Goal: Task Accomplishment & Management: Manage account settings

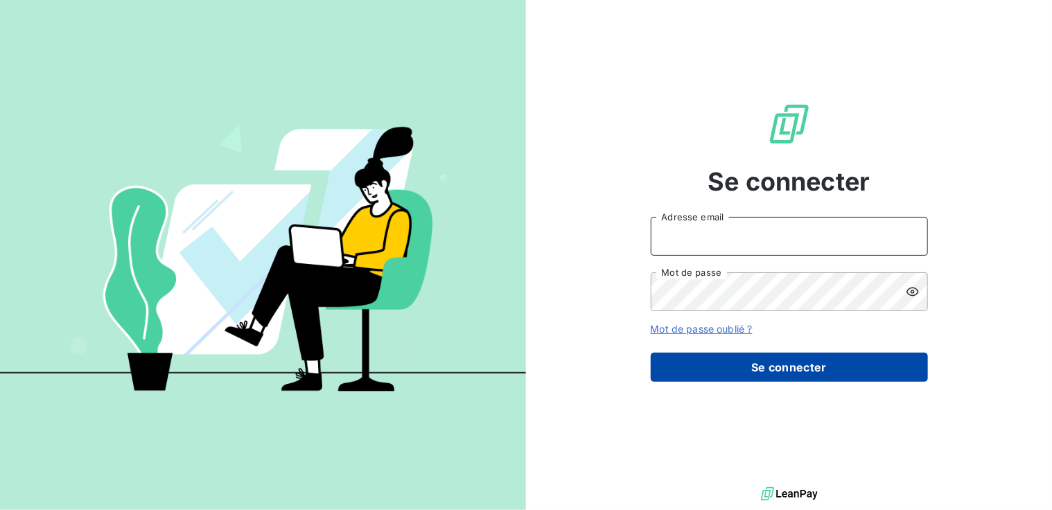
type input "[PERSON_NAME][EMAIL_ADDRESS][DOMAIN_NAME]"
click at [727, 364] on button "Se connecter" at bounding box center [788, 367] width 277 height 29
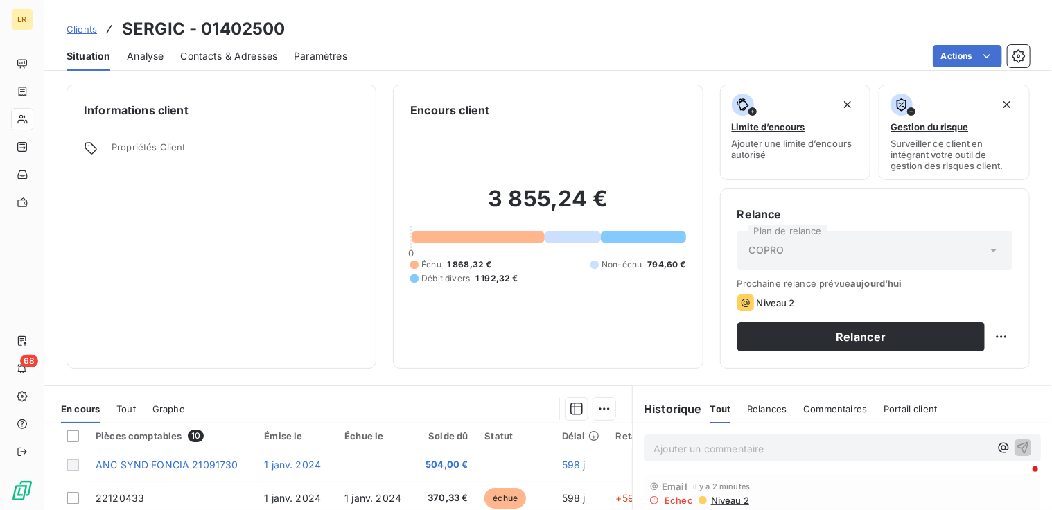
click at [241, 51] on span "Contacts & Adresses" at bounding box center [228, 56] width 97 height 14
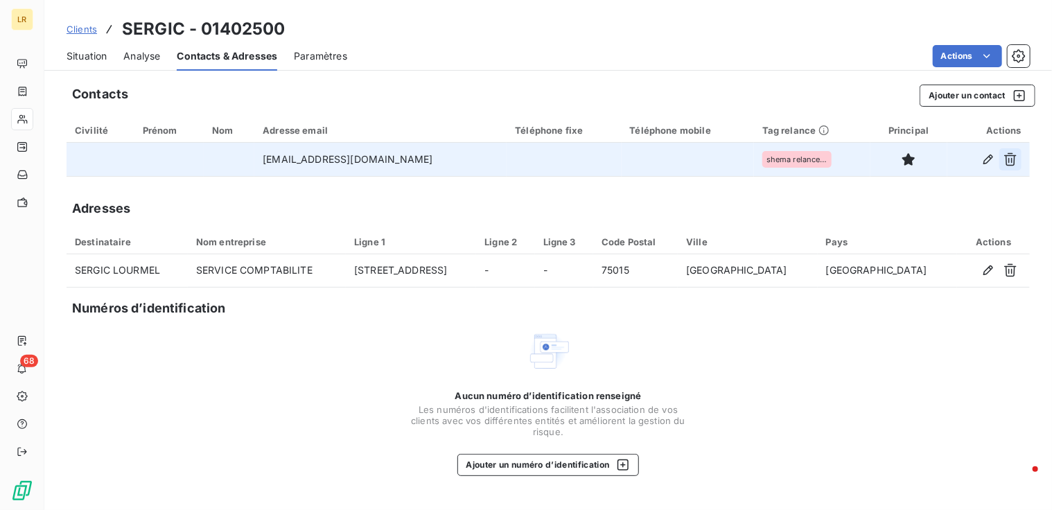
click at [1010, 158] on icon "button" at bounding box center [1010, 159] width 14 height 14
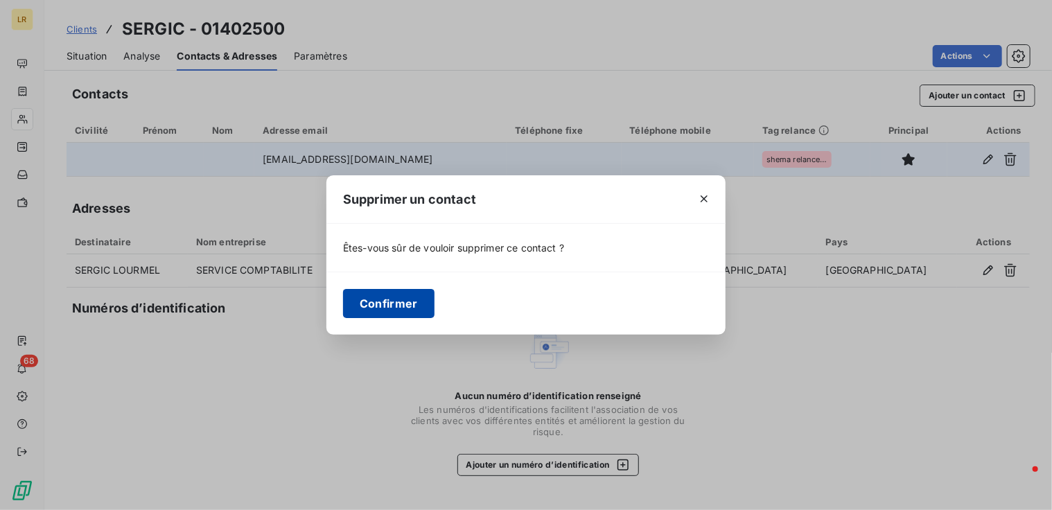
click at [382, 301] on button "Confirmer" at bounding box center [388, 303] width 91 height 29
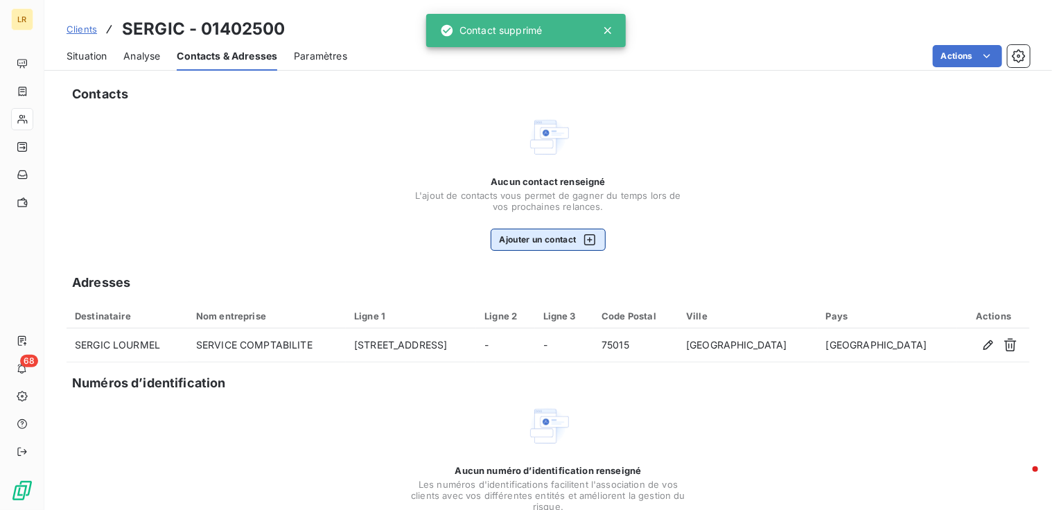
click at [546, 240] on button "Ajouter un contact" at bounding box center [548, 240] width 116 height 22
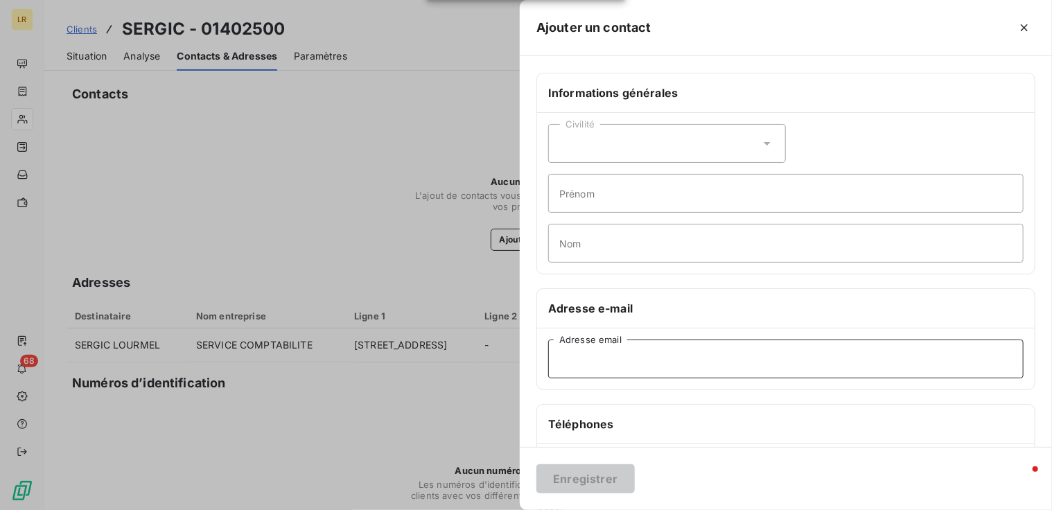
click at [583, 360] on input "Adresse email" at bounding box center [785, 358] width 475 height 39
paste input "[EMAIL_ADDRESS][DOMAIN_NAME]"
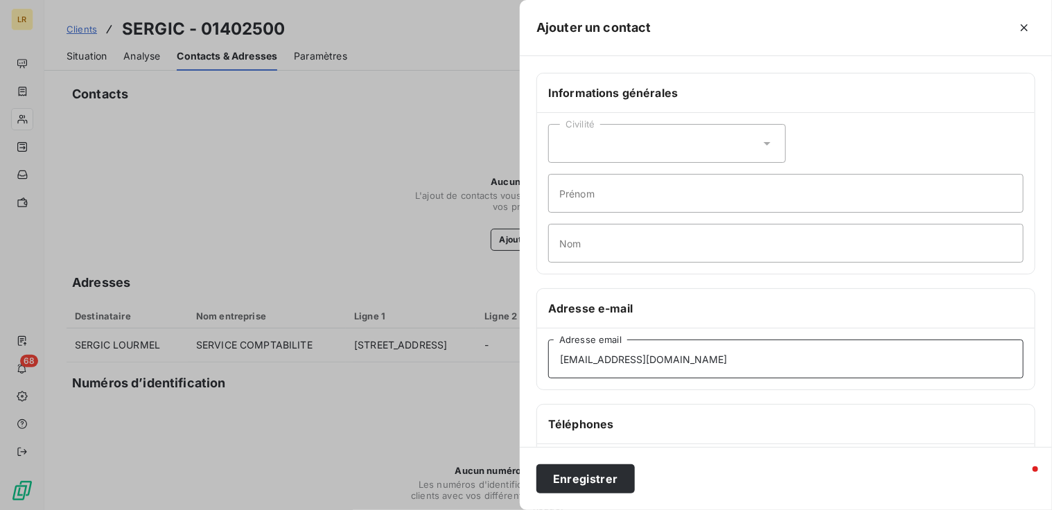
scroll to position [208, 0]
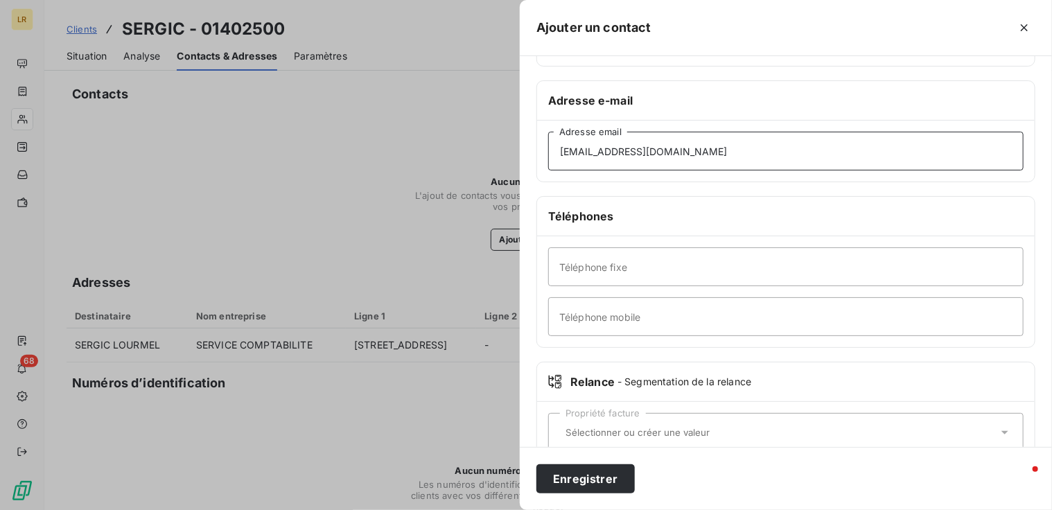
type input "[EMAIL_ADDRESS][DOMAIN_NAME]"
click at [559, 421] on div "Propriété facture" at bounding box center [785, 432] width 475 height 39
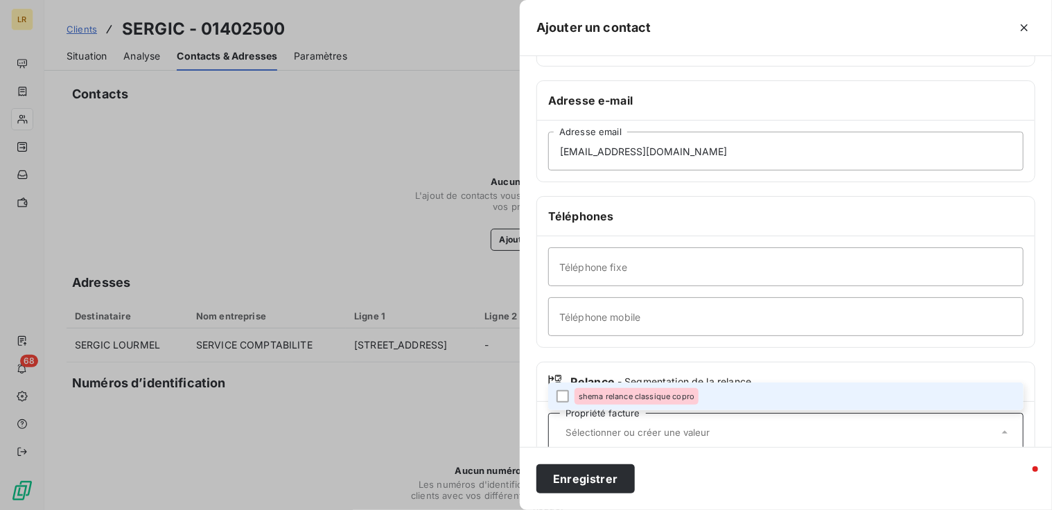
click at [563, 387] on li "shema relance classique copro" at bounding box center [785, 396] width 475 height 28
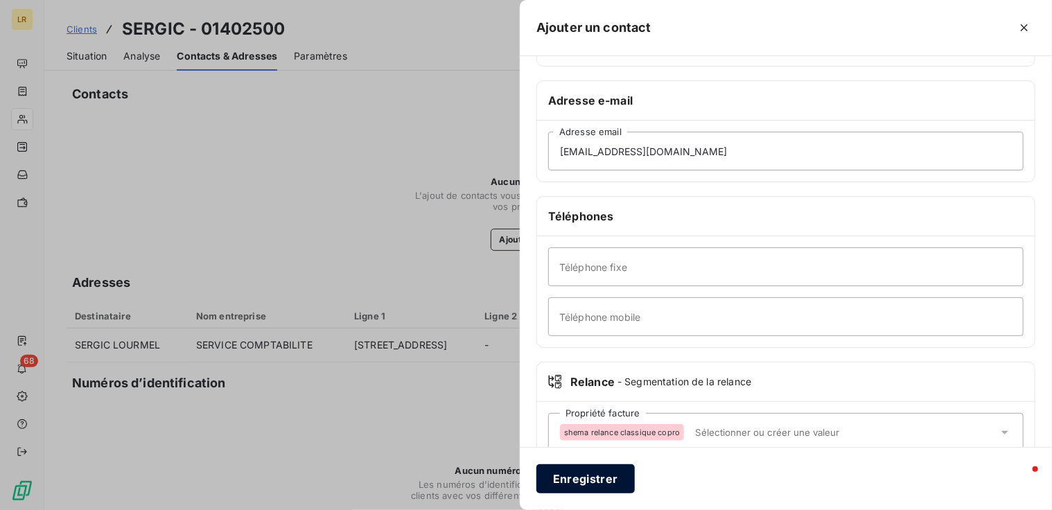
click at [581, 478] on button "Enregistrer" at bounding box center [585, 478] width 98 height 29
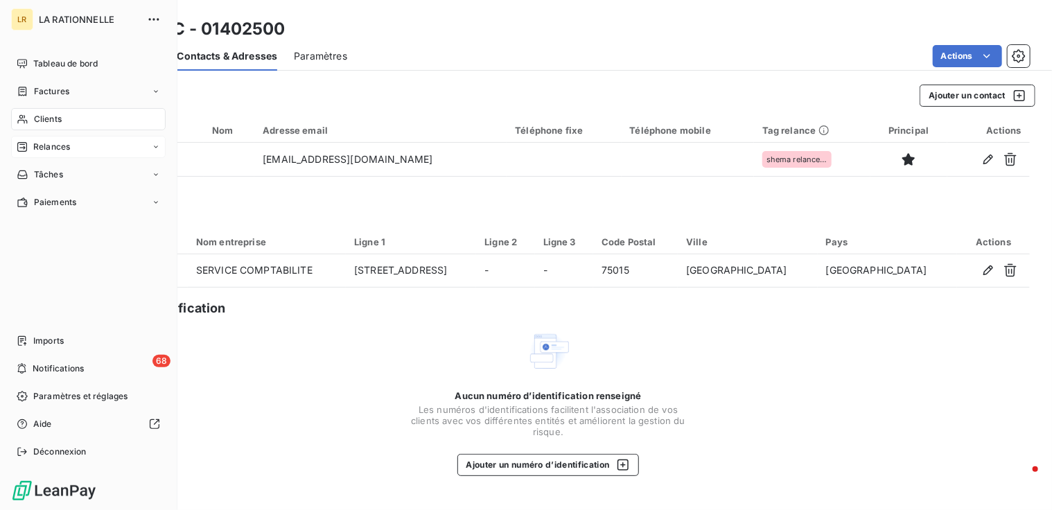
click at [39, 149] on span "Relances" at bounding box center [51, 147] width 37 height 12
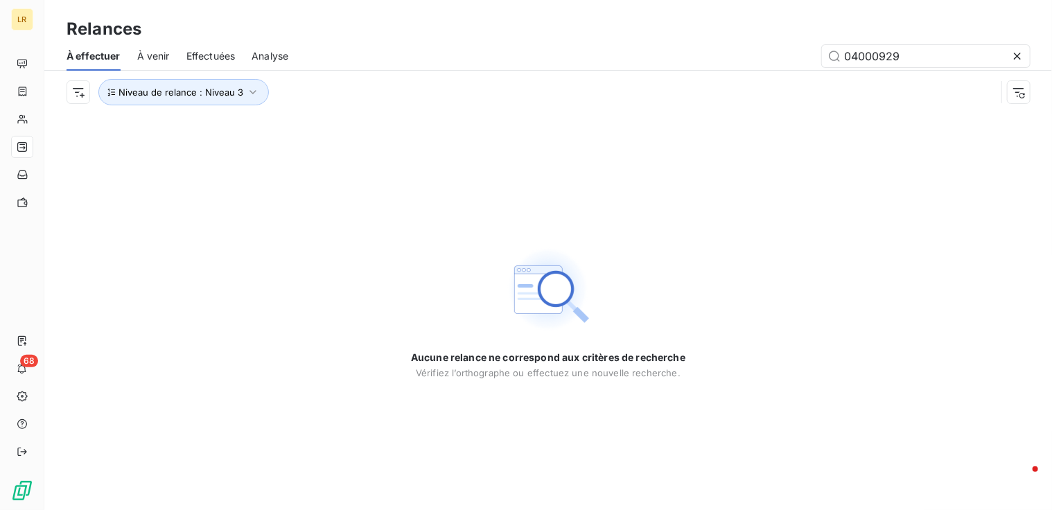
drag, startPoint x: 912, startPoint y: 57, endPoint x: 818, endPoint y: 56, distance: 93.5
click at [813, 58] on div "04000929" at bounding box center [667, 56] width 725 height 22
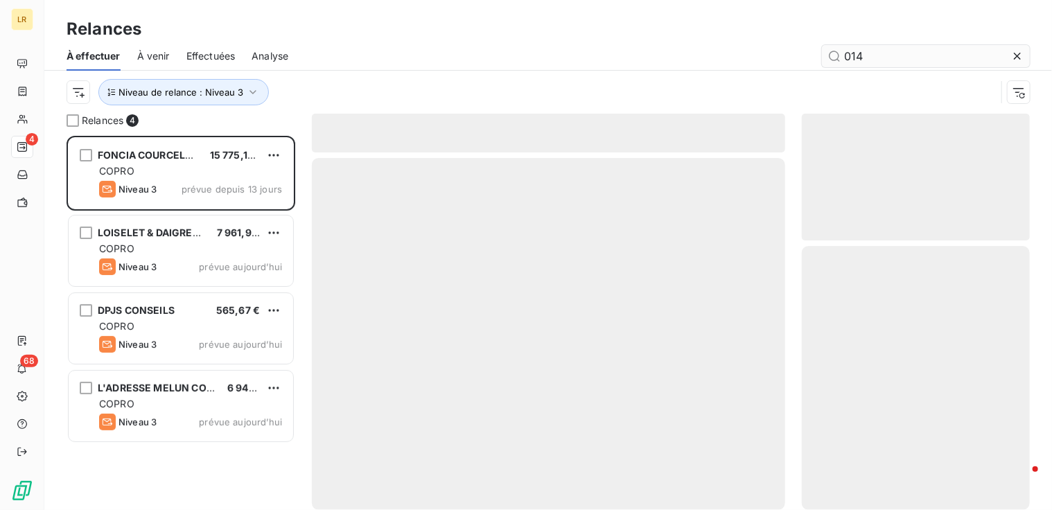
scroll to position [363, 218]
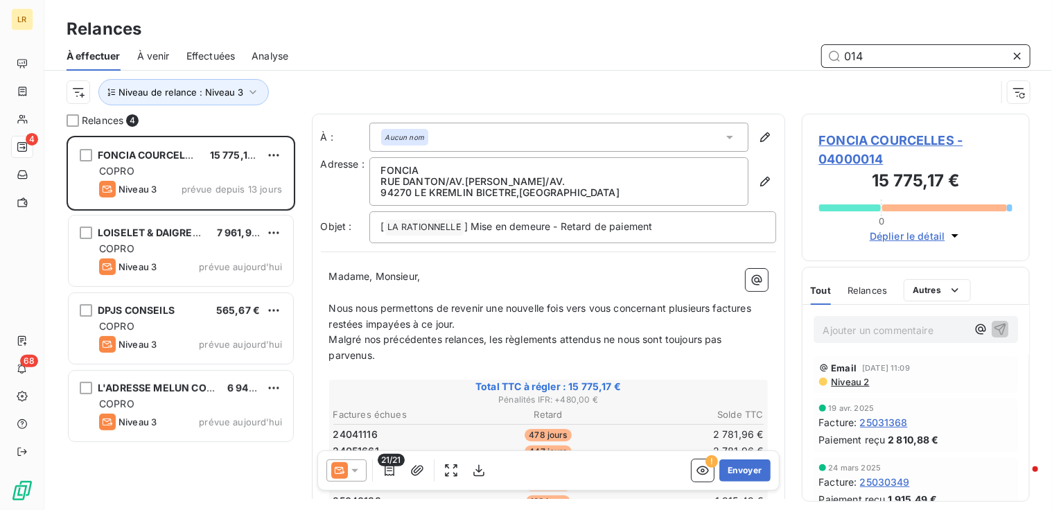
click at [865, 55] on input "014" at bounding box center [926, 56] width 208 height 22
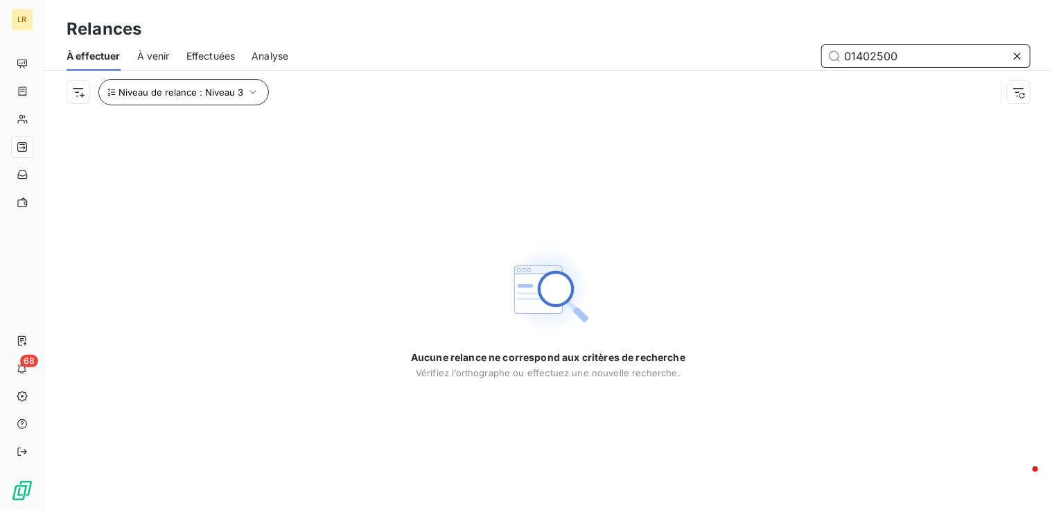
type input "01402500"
click at [249, 91] on icon "button" at bounding box center [252, 92] width 7 height 4
click at [198, 54] on span "Effectuées" at bounding box center [210, 56] width 49 height 14
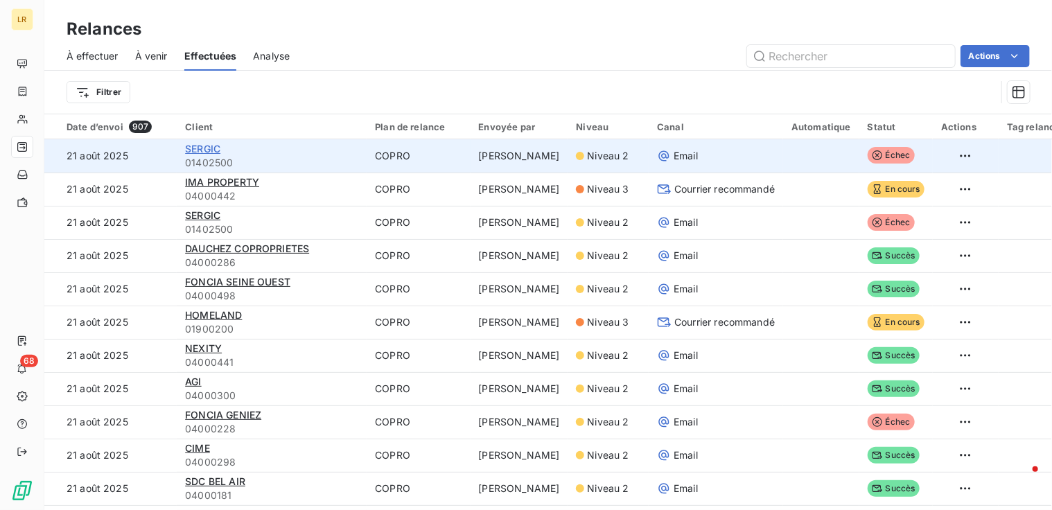
click at [205, 148] on span "SERGIC" at bounding box center [202, 149] width 35 height 12
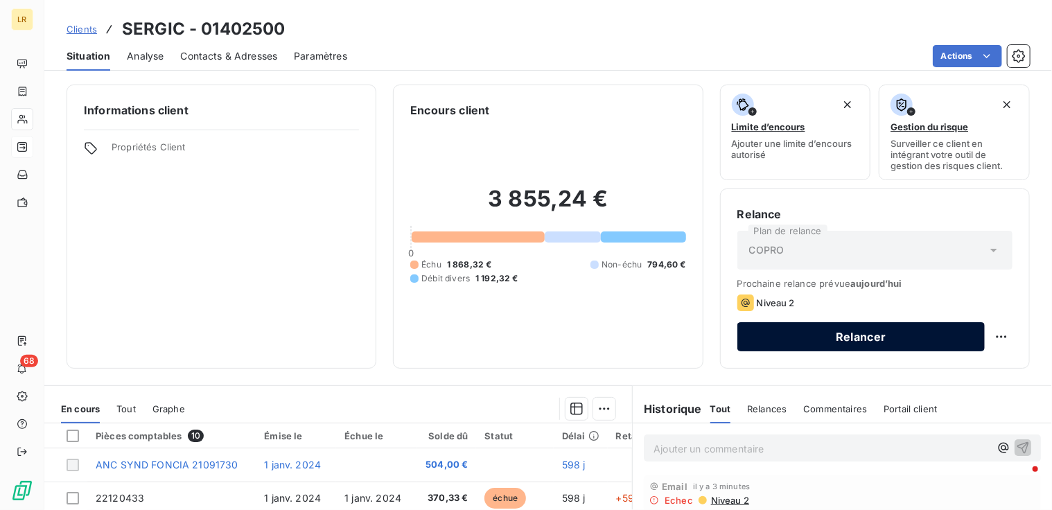
click at [784, 333] on button "Relancer" at bounding box center [860, 336] width 247 height 29
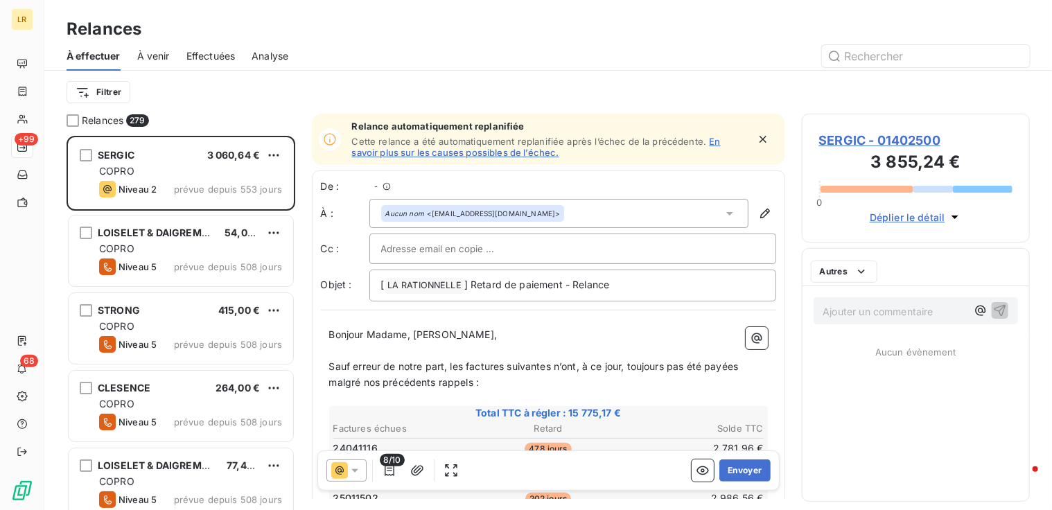
scroll to position [363, 218]
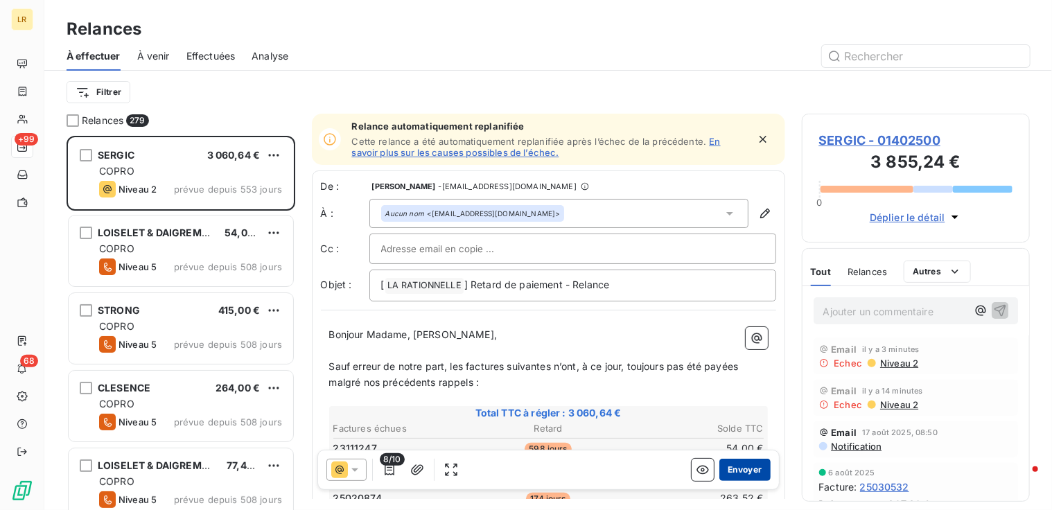
click at [732, 469] on button "Envoyer" at bounding box center [744, 470] width 51 height 22
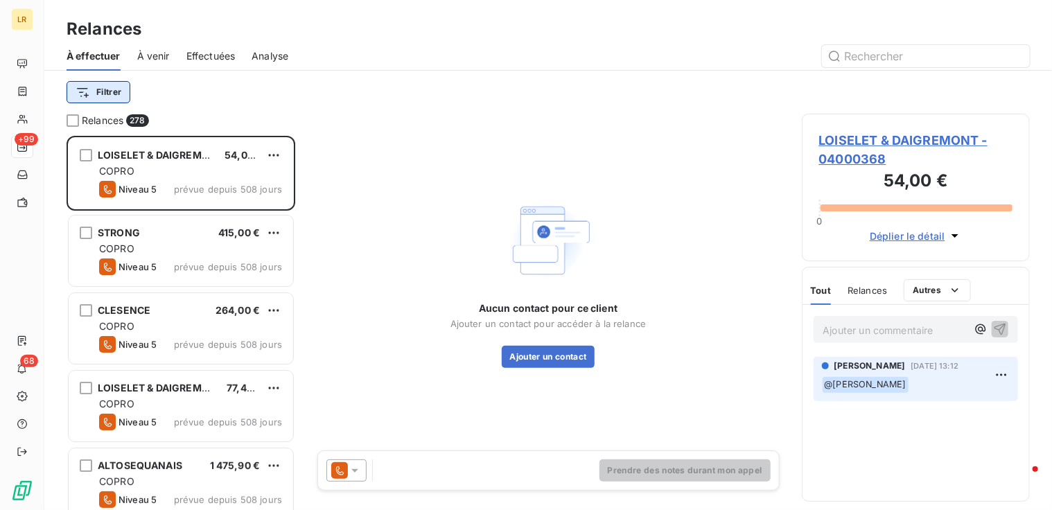
click at [111, 91] on html "LR +99 68 Relances À effectuer À venir Effectuées Analyse Filtrer Relances 278 …" at bounding box center [526, 255] width 1052 height 510
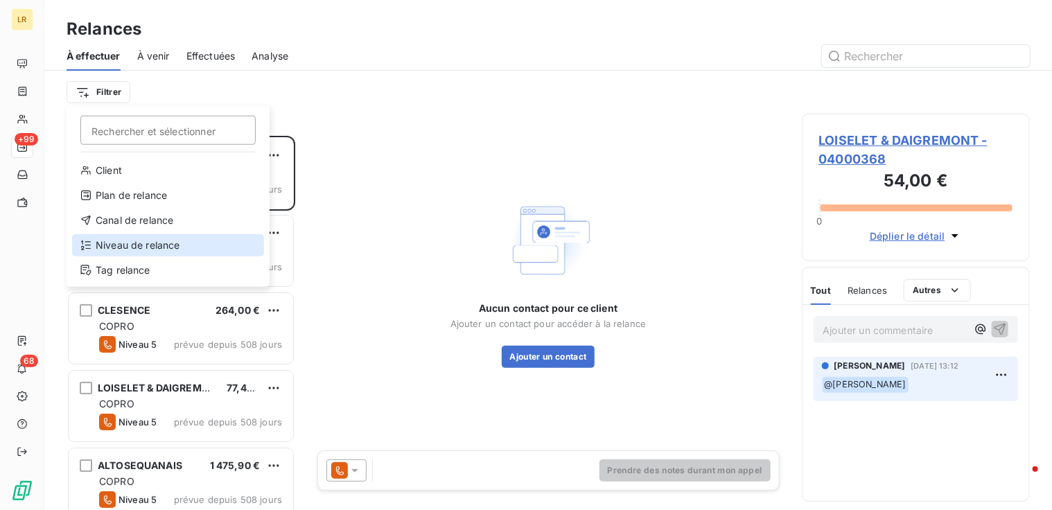
click at [155, 244] on div "Niveau de relance" at bounding box center [168, 245] width 192 height 22
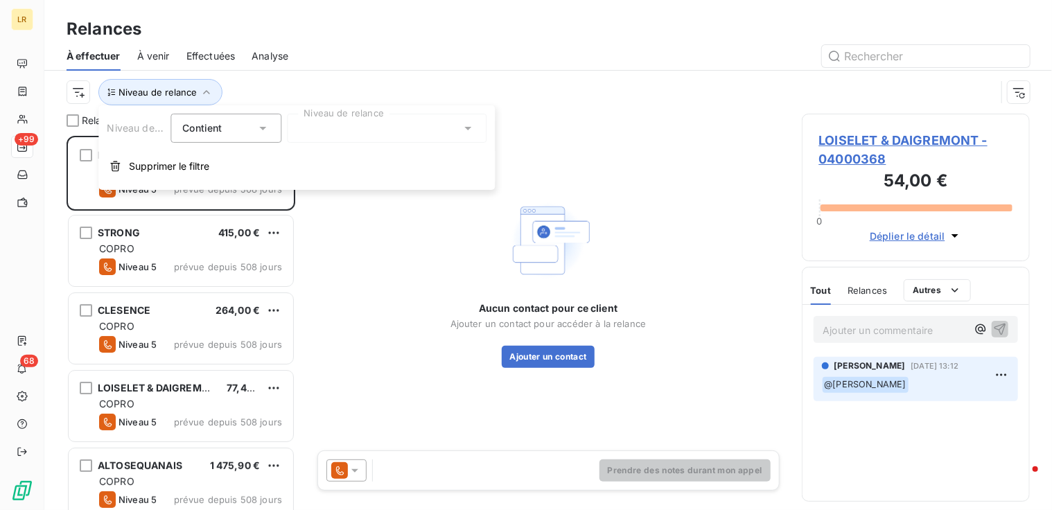
click at [287, 125] on div at bounding box center [387, 128] width 200 height 29
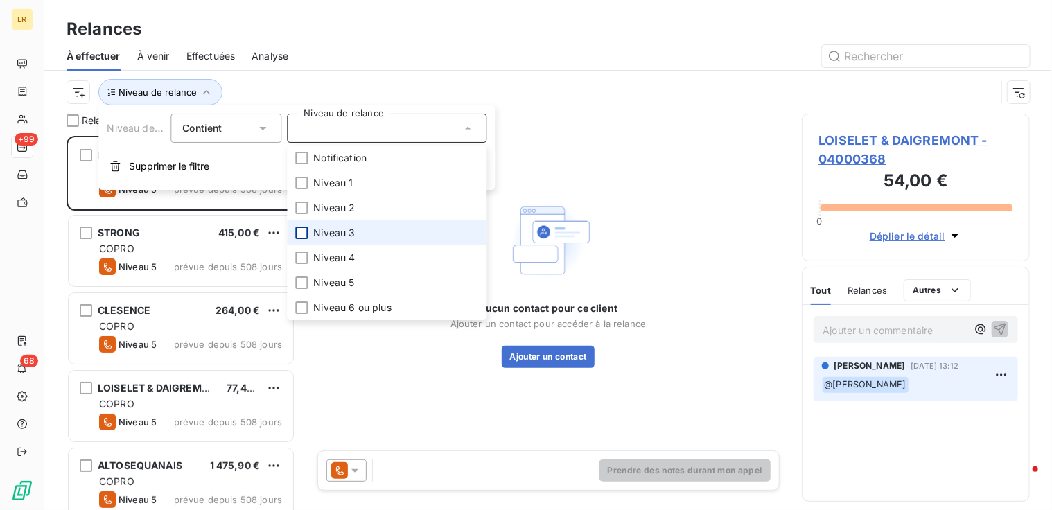
click at [299, 227] on div at bounding box center [301, 233] width 12 height 12
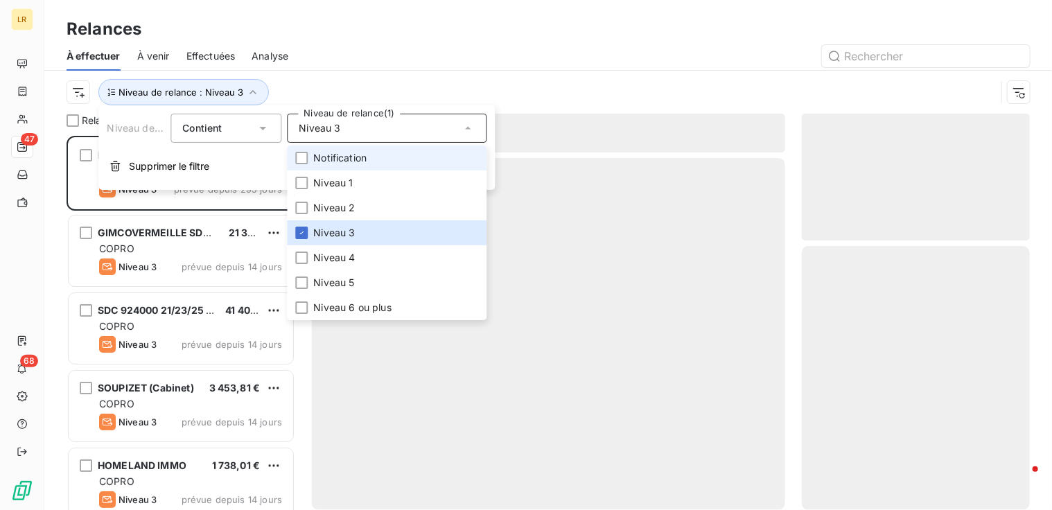
scroll to position [363, 218]
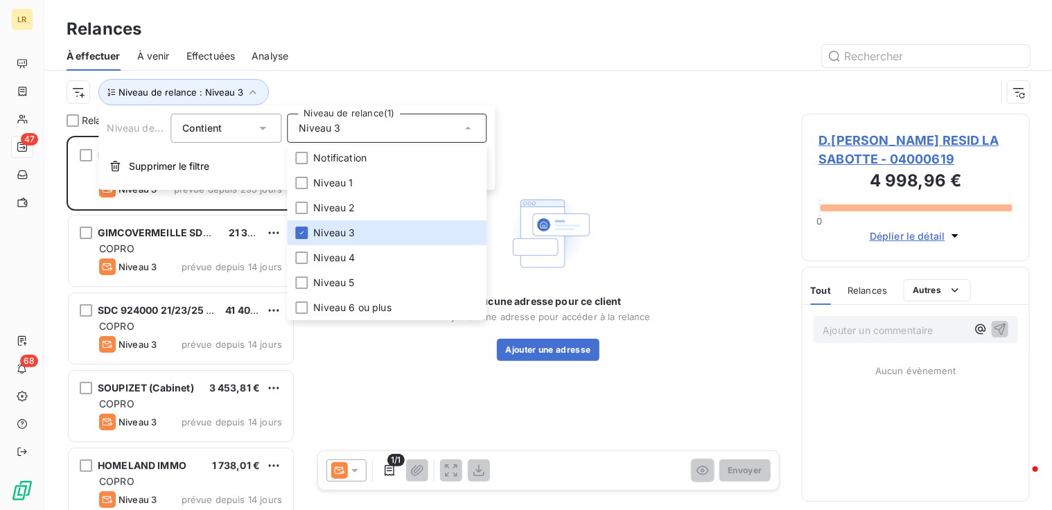
click at [443, 62] on div at bounding box center [667, 56] width 725 height 22
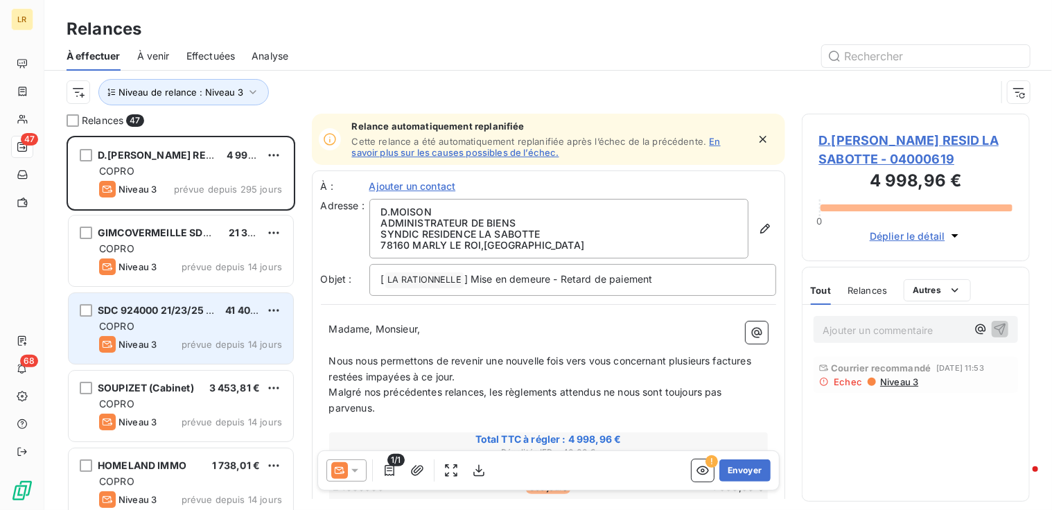
click at [193, 326] on div "COPRO" at bounding box center [190, 326] width 183 height 14
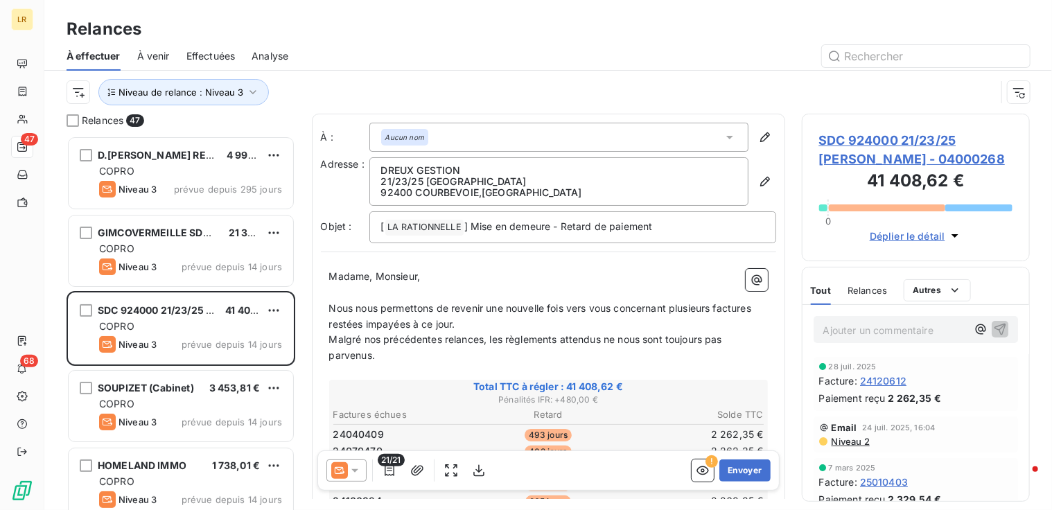
click at [978, 100] on div "Niveau de relance : Niveau 3" at bounding box center [531, 92] width 929 height 26
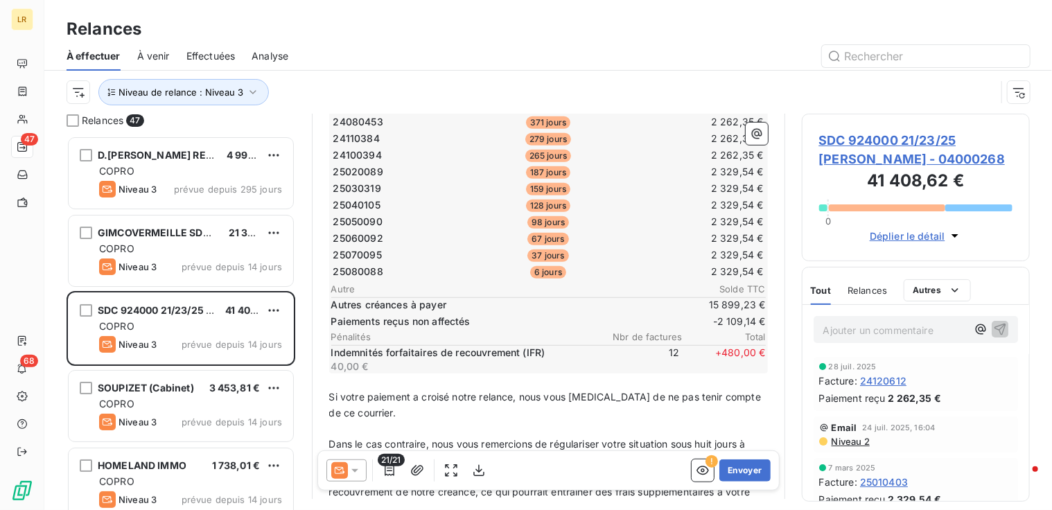
scroll to position [277, 0]
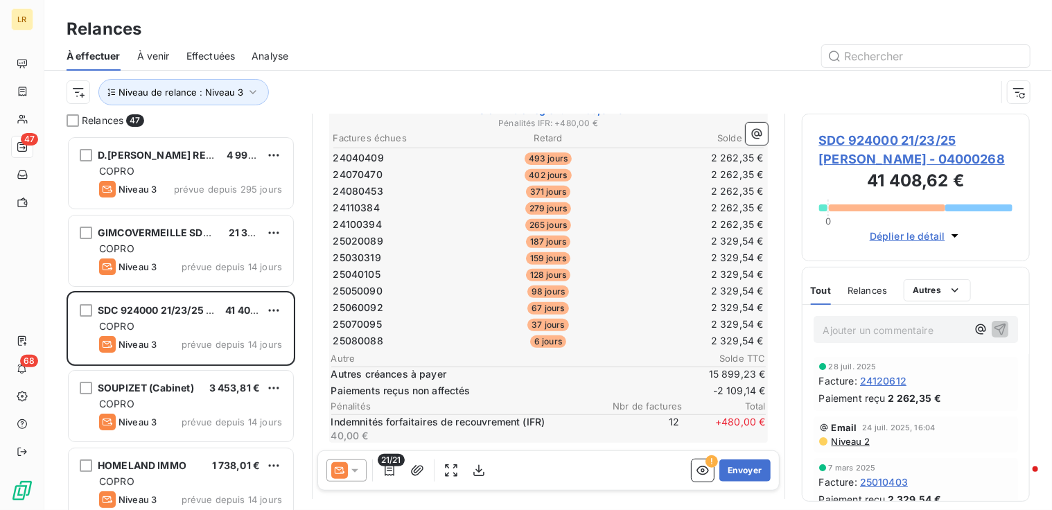
click at [383, 465] on span "21/21" at bounding box center [391, 460] width 27 height 12
click at [389, 470] on icon "button" at bounding box center [389, 470] width 10 height 11
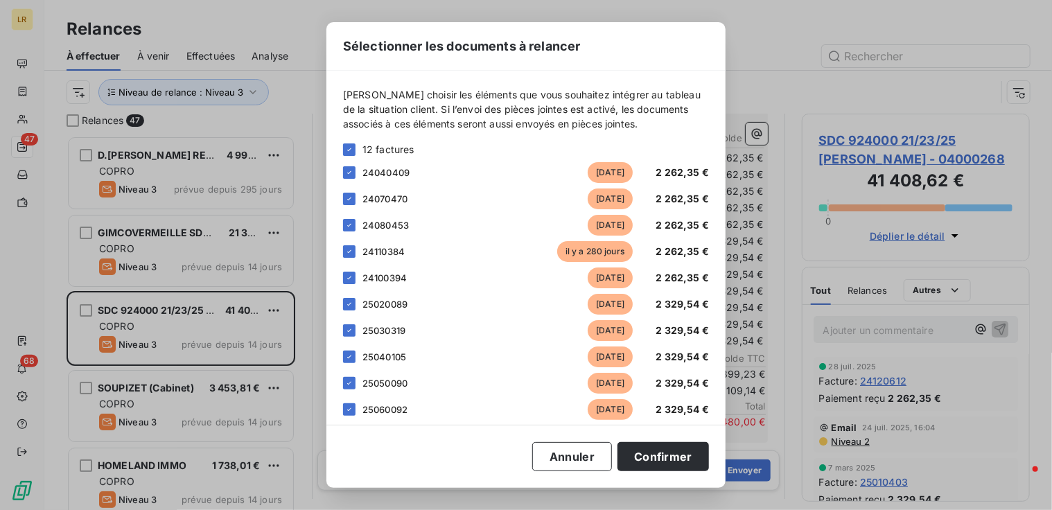
scroll to position [139, 0]
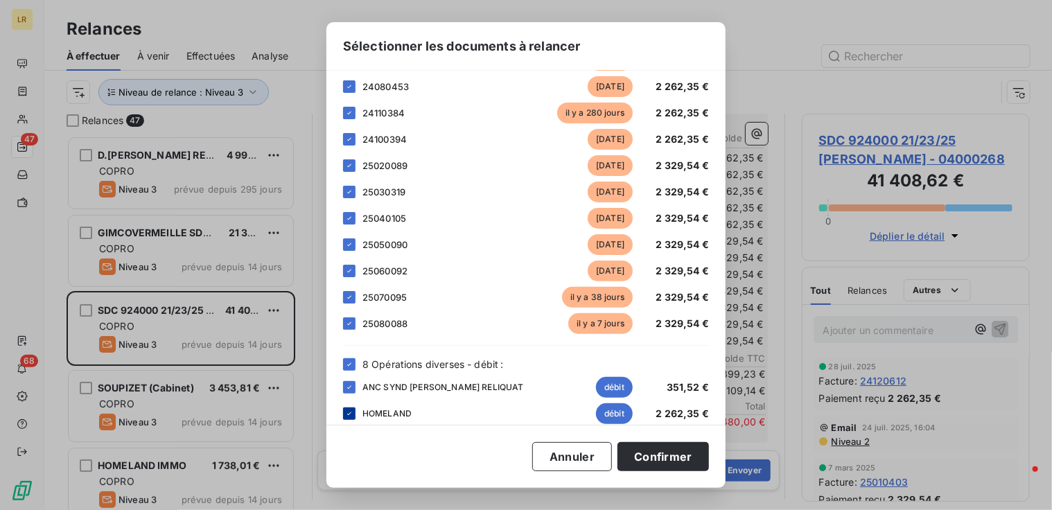
click at [348, 413] on icon at bounding box center [349, 413] width 8 height 8
click at [347, 384] on icon at bounding box center [349, 387] width 8 height 8
click at [347, 362] on icon at bounding box center [349, 364] width 8 height 8
click at [346, 386] on icon at bounding box center [349, 387] width 8 height 8
click at [349, 414] on icon at bounding box center [349, 413] width 8 height 8
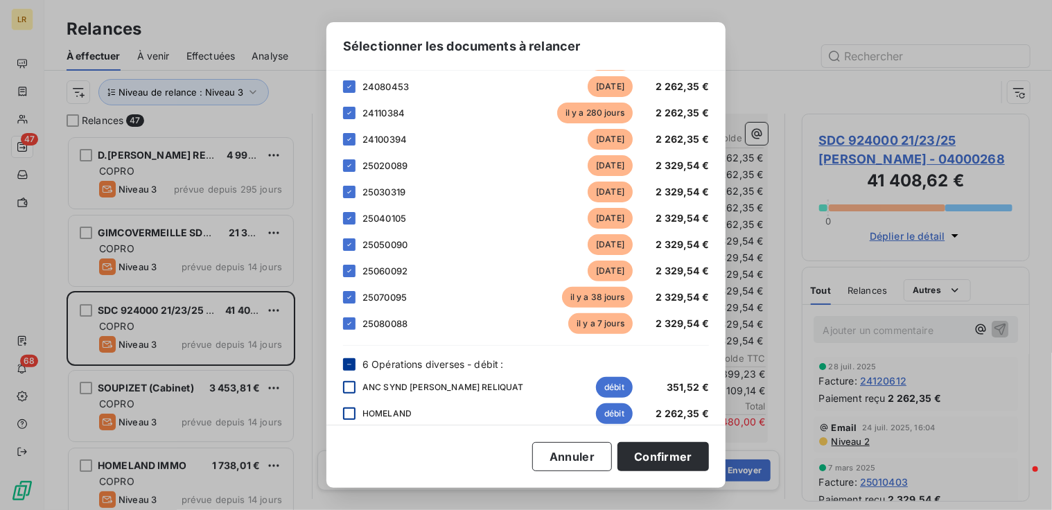
click at [349, 361] on icon at bounding box center [349, 364] width 8 height 8
click at [346, 362] on icon at bounding box center [349, 364] width 8 height 8
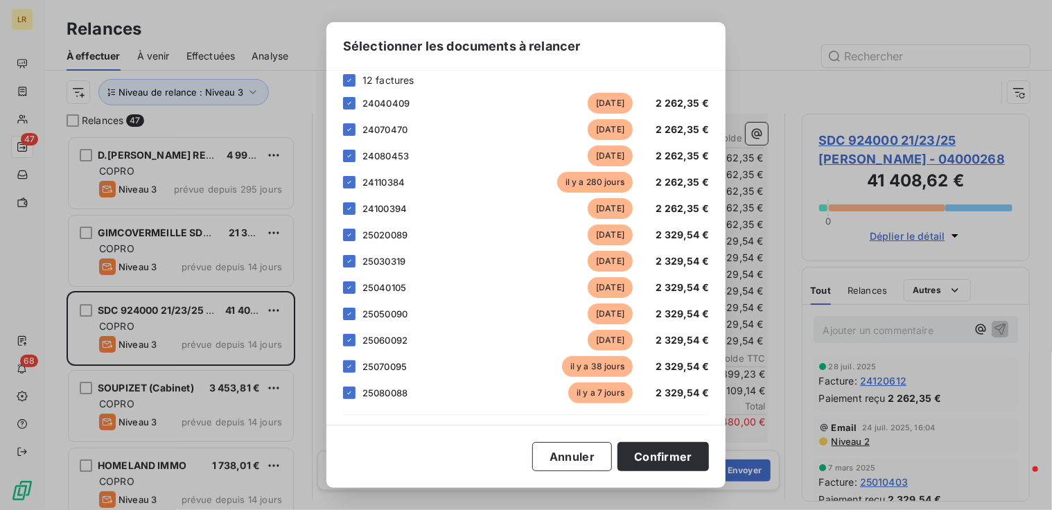
scroll to position [0, 0]
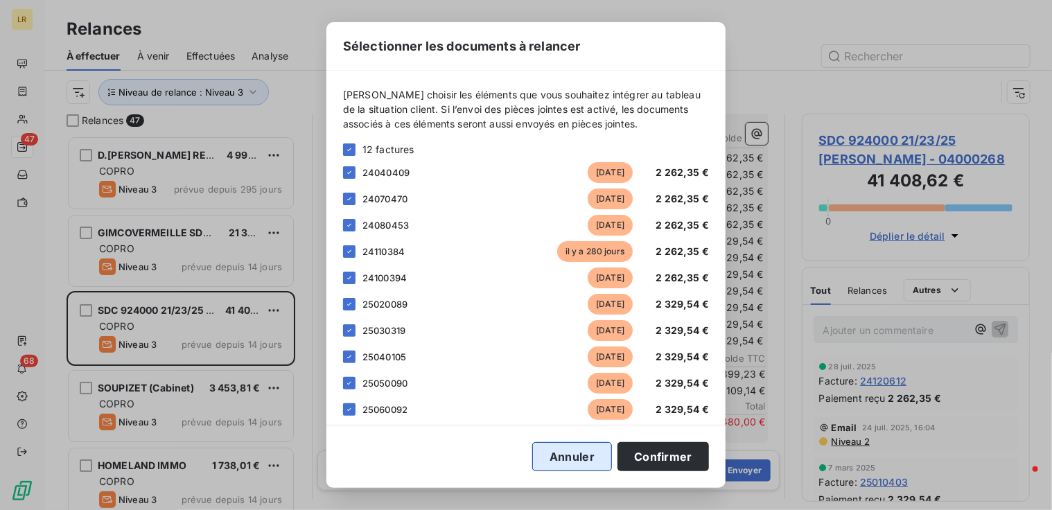
click at [569, 463] on button "Annuler" at bounding box center [572, 456] width 80 height 29
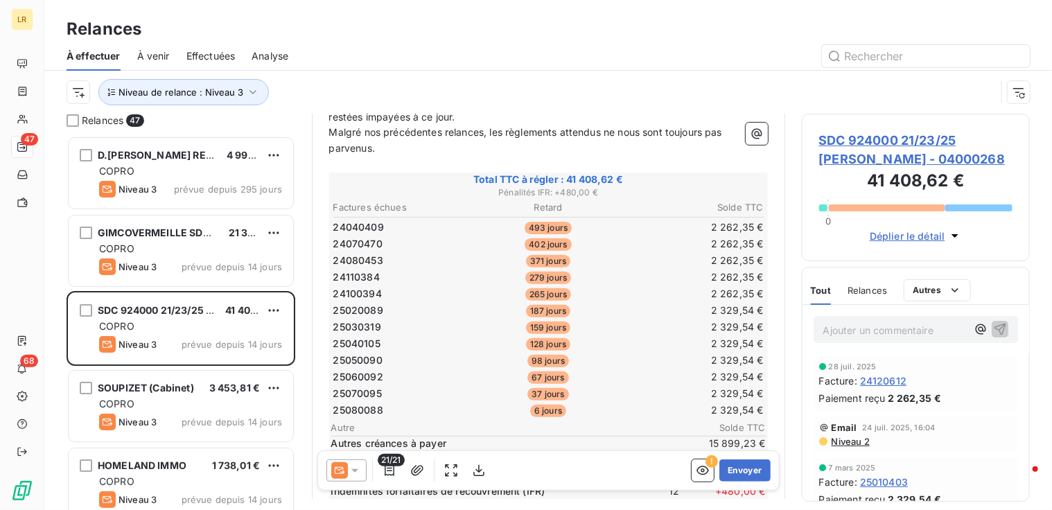
scroll to position [277, 0]
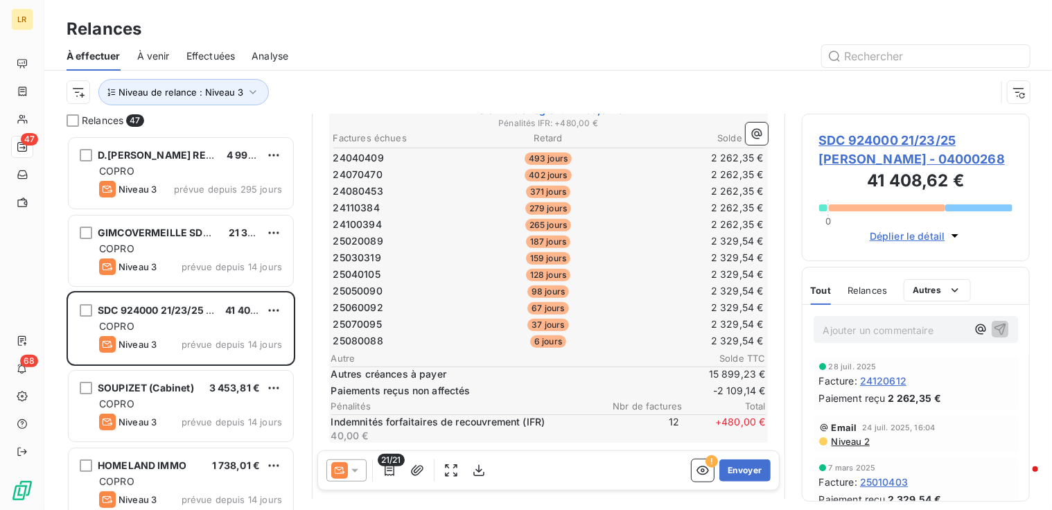
click at [980, 96] on div "Niveau de relance : Niveau 3" at bounding box center [531, 92] width 929 height 26
click at [982, 95] on div "Niveau de relance : Niveau 3" at bounding box center [531, 92] width 929 height 26
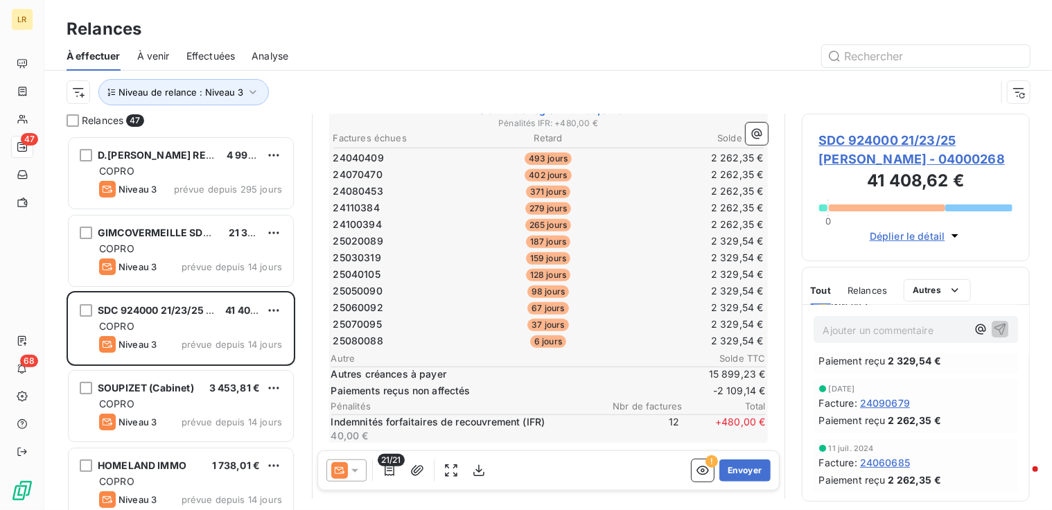
scroll to position [0, 0]
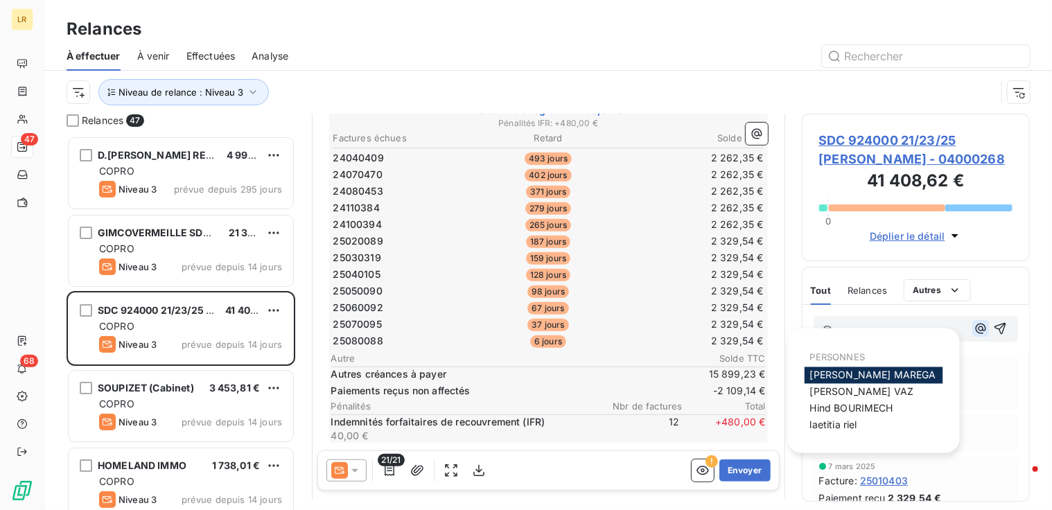
click at [973, 326] on icon "button" at bounding box center [980, 328] width 14 height 14
click at [975, 324] on icon "button" at bounding box center [980, 329] width 10 height 10
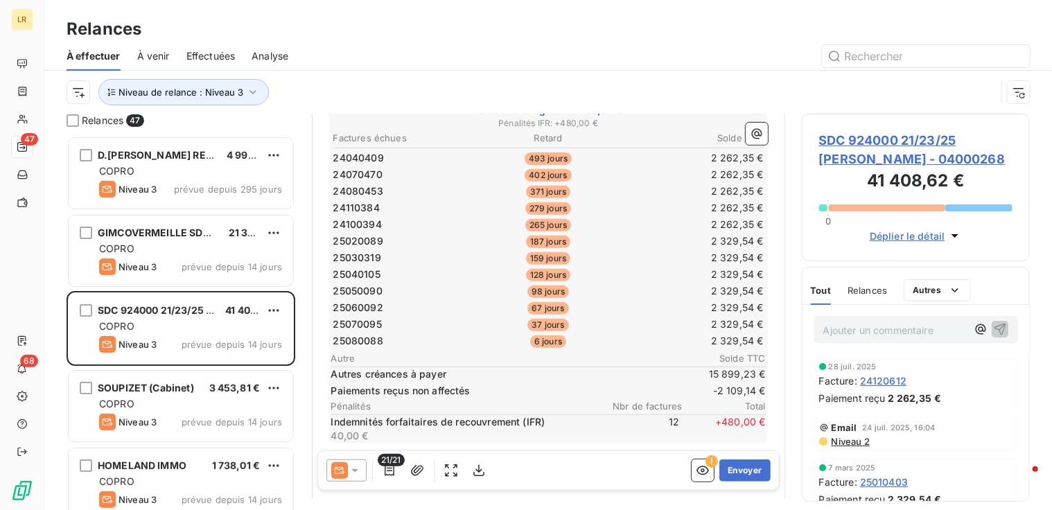
click at [863, 332] on p "Ajouter un commentaire ﻿" at bounding box center [895, 329] width 144 height 17
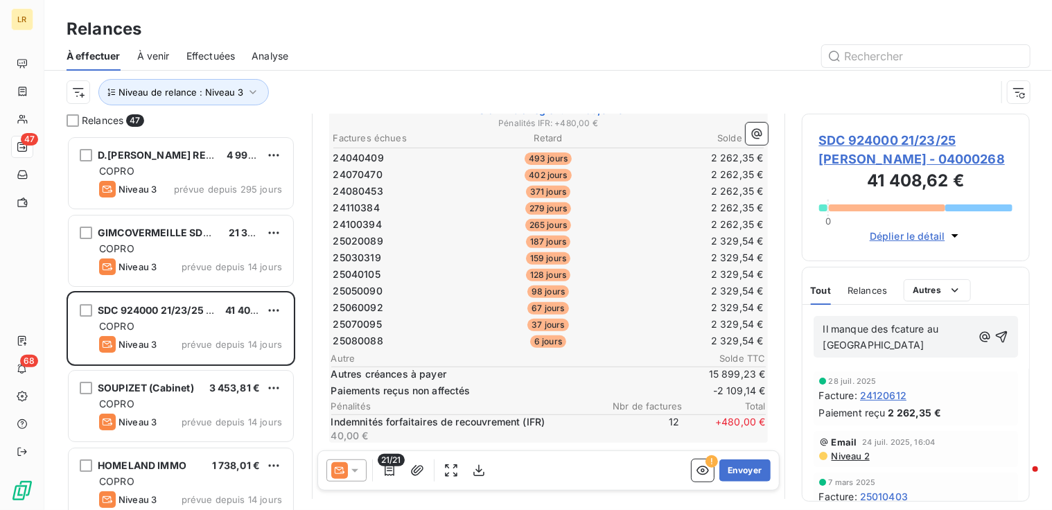
click at [823, 342] on span "Il manque des fcature au [GEOGRAPHIC_DATA]" at bounding box center [882, 337] width 118 height 28
click at [823, 328] on span "Il manque des fcature au tableau" at bounding box center [882, 337] width 118 height 28
click at [938, 329] on span "SF > Il manque des fcature au tableau" at bounding box center [894, 337] width 143 height 28
click at [927, 326] on span "SF > Il manque des fcature au tableau" at bounding box center [894, 337] width 143 height 28
click at [994, 330] on icon "button" at bounding box center [1001, 337] width 14 height 14
